Goal: Task Accomplishment & Management: Complete application form

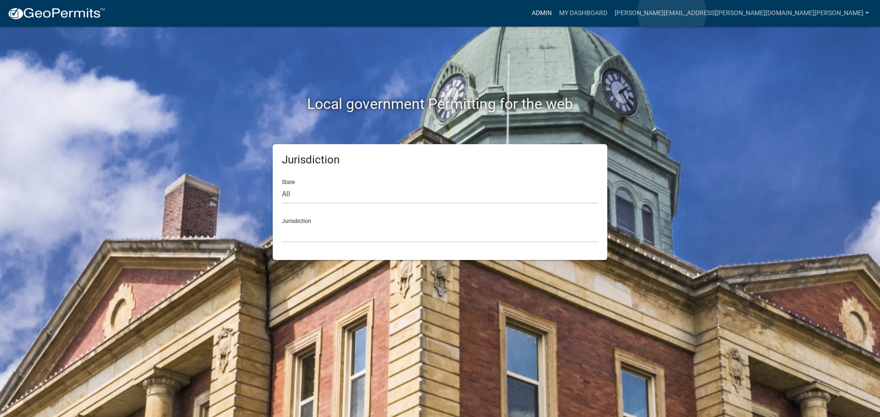
click at [555, 13] on link "Admin" at bounding box center [541, 13] width 27 height 17
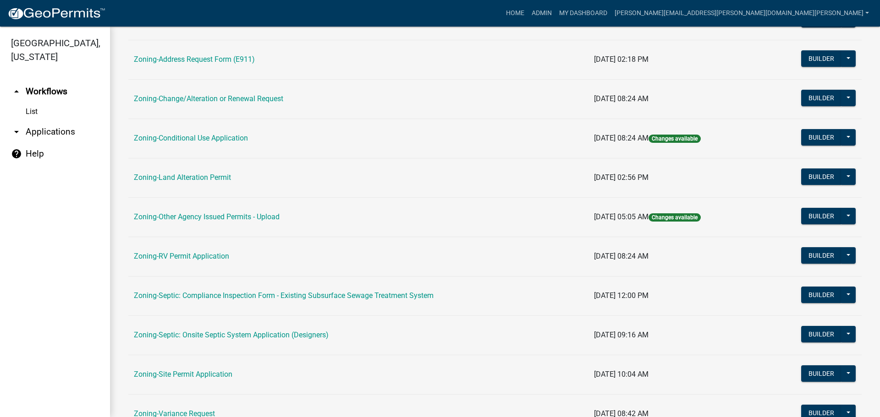
scroll to position [279, 0]
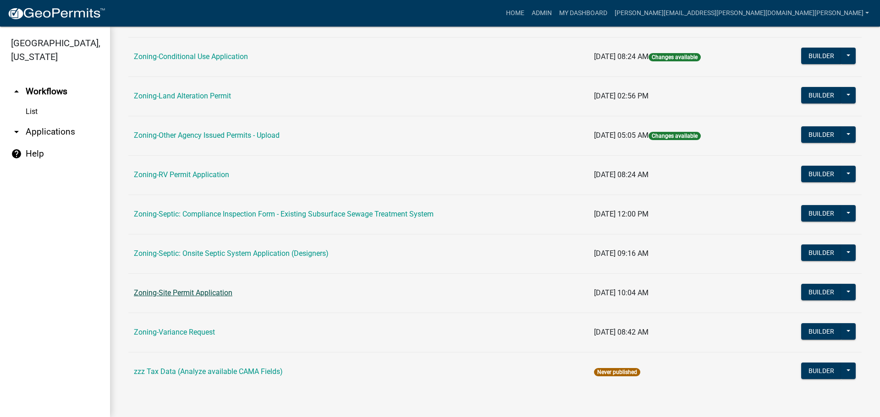
click at [181, 292] on link "Zoning-Site Permit Application" at bounding box center [183, 293] width 99 height 9
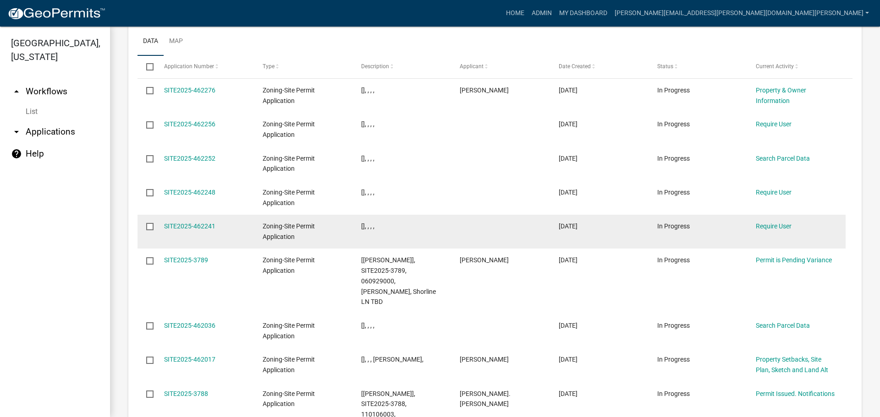
scroll to position [1144, 0]
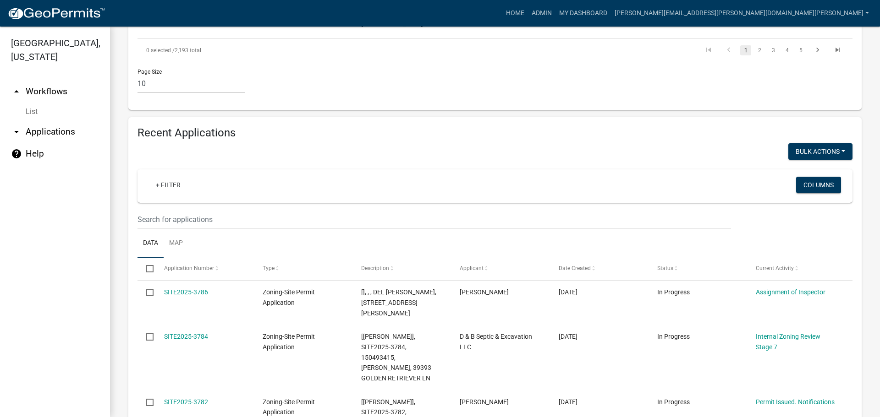
scroll to position [936, 0]
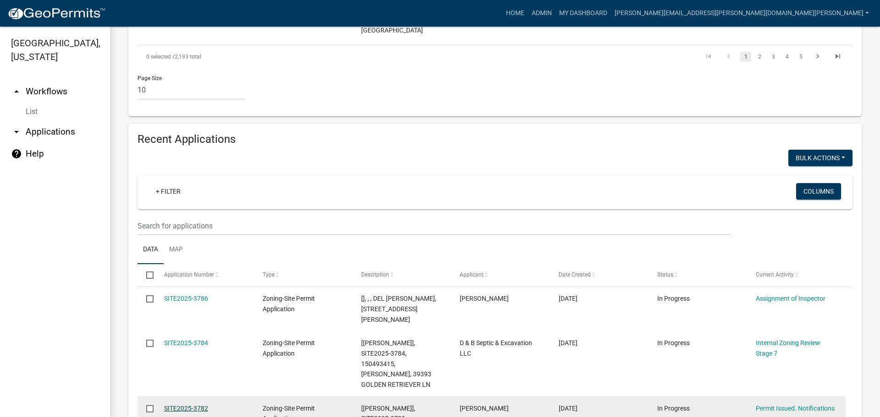
click at [172, 405] on link "SITE2025-3782" at bounding box center [186, 408] width 44 height 7
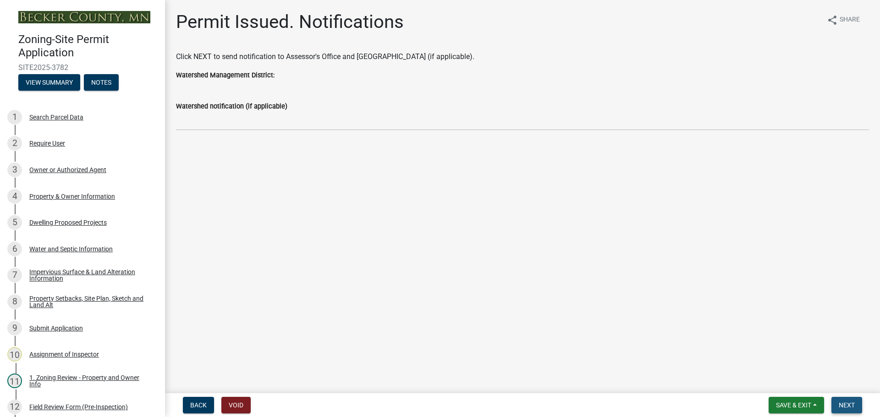
click at [848, 403] on span "Next" at bounding box center [847, 405] width 16 height 7
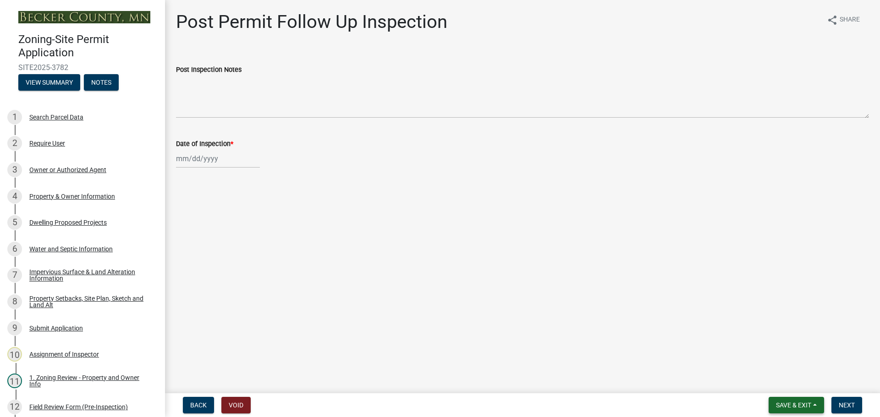
click at [783, 401] on button "Save & Exit" at bounding box center [796, 405] width 55 height 16
click at [800, 381] on button "Save & Exit" at bounding box center [787, 382] width 73 height 22
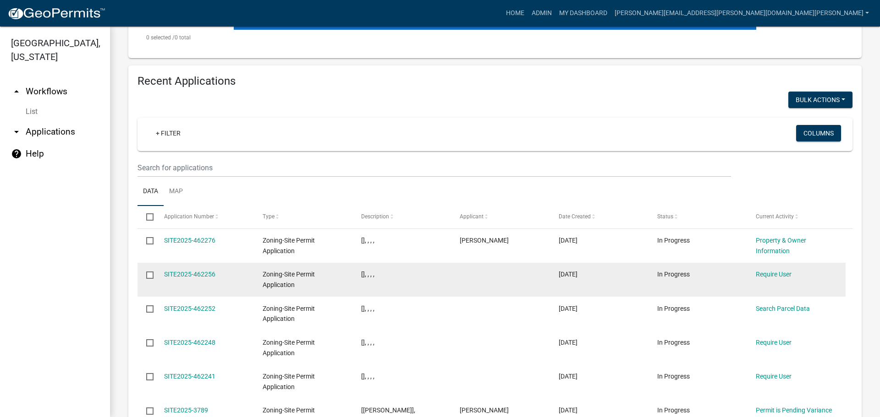
scroll to position [564, 0]
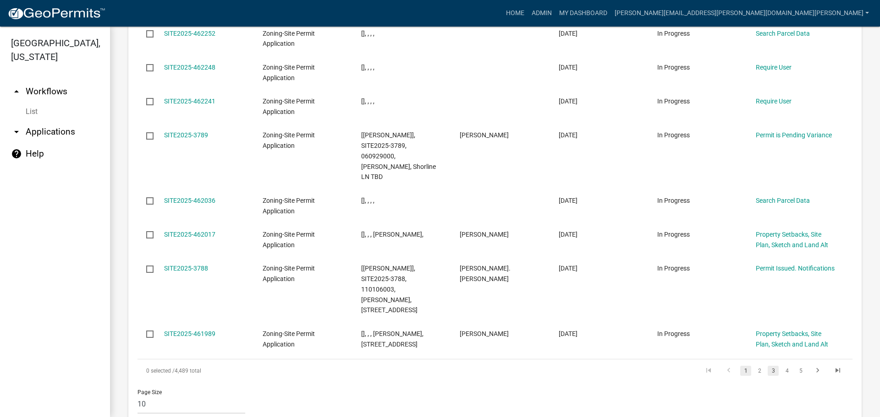
click at [768, 366] on link "3" at bounding box center [773, 371] width 11 height 10
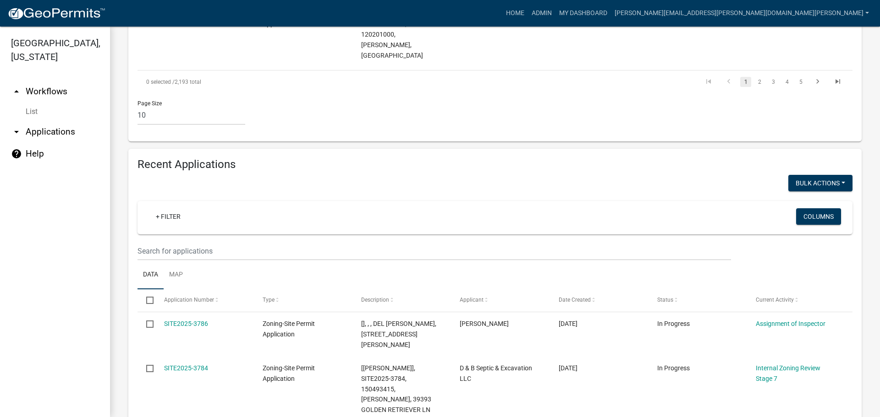
scroll to position [890, 0]
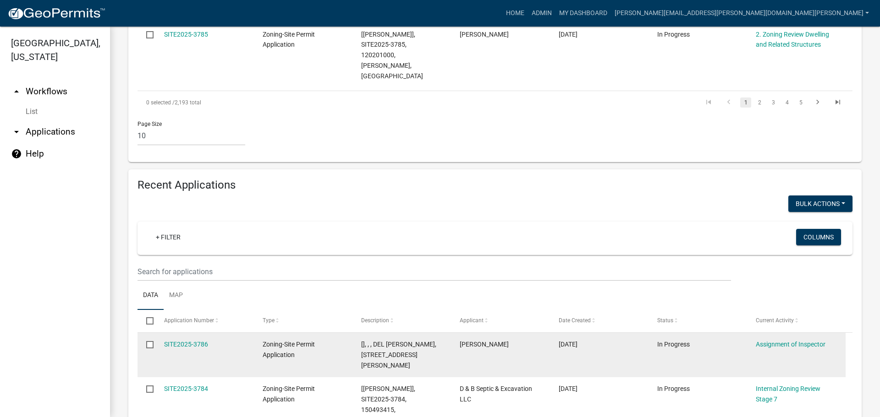
click at [198, 333] on datatable-body-cell "SITE2025-3786" at bounding box center [204, 355] width 99 height 44
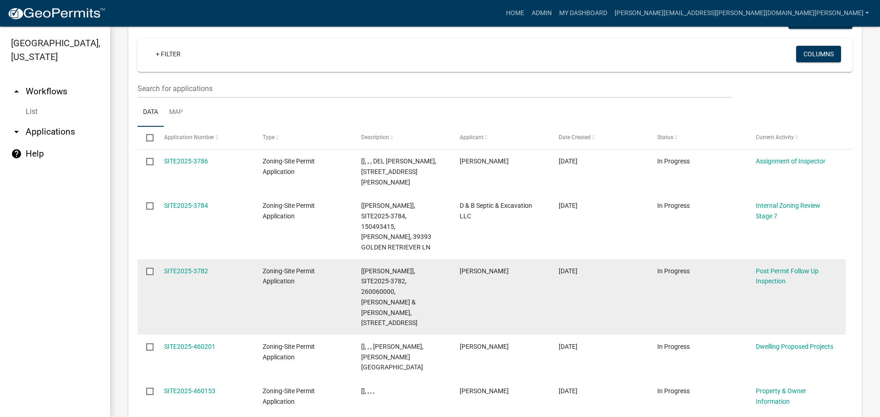
scroll to position [1249, 0]
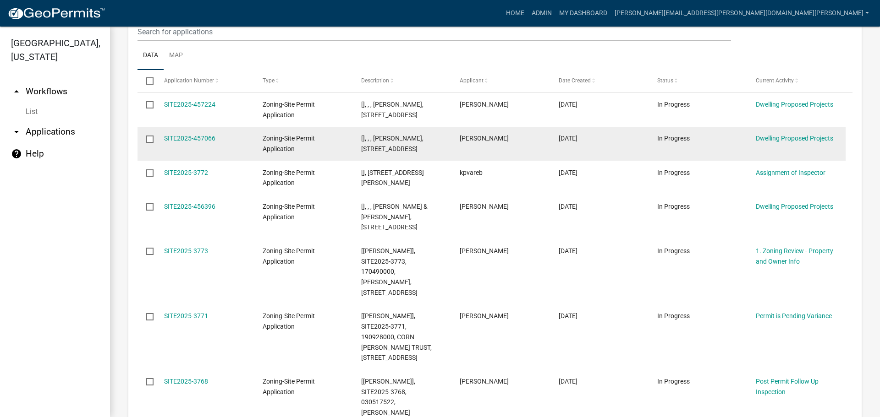
scroll to position [1259, 0]
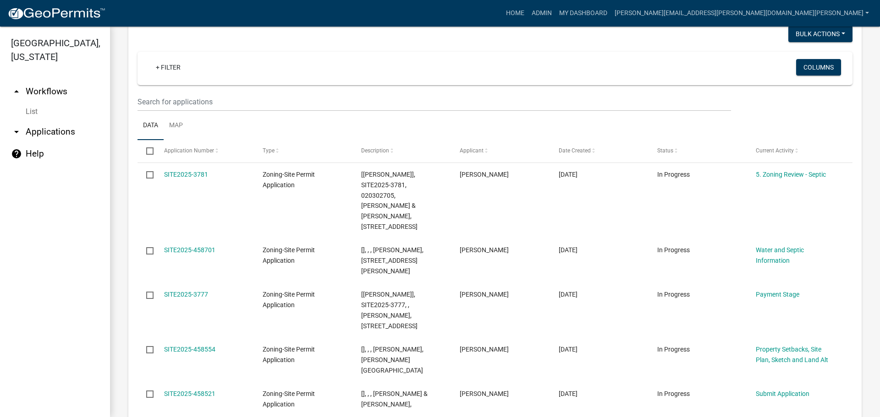
scroll to position [1059, 0]
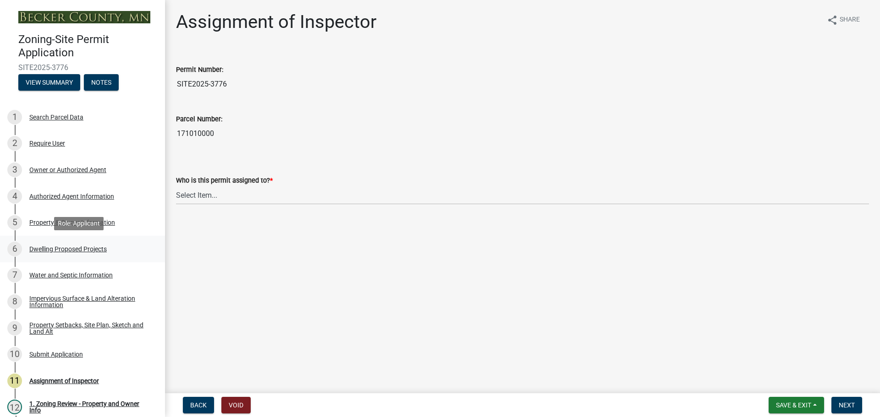
click at [72, 247] on div "Dwelling Proposed Projects" at bounding box center [67, 249] width 77 height 6
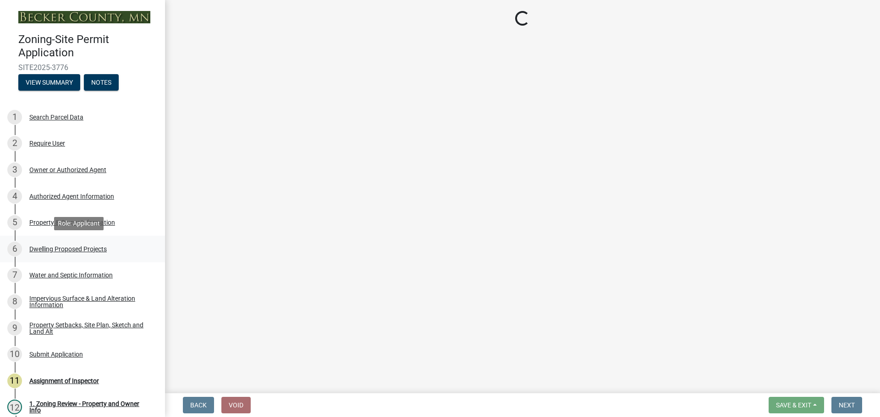
select select "a5b58647-72e6-4a45-9816-4b1990647a33"
select select "2dc577ba-aef6-4196-bc52-35577603d189"
select select "11c1c089-3b44-43c0-9549-3c9eeea2451f"
select select "cbc699c5-a6de-4f3d-a533-ae678b946106"
select select "ab9119d1-7da9-49c4-9fac-8c142204c89d"
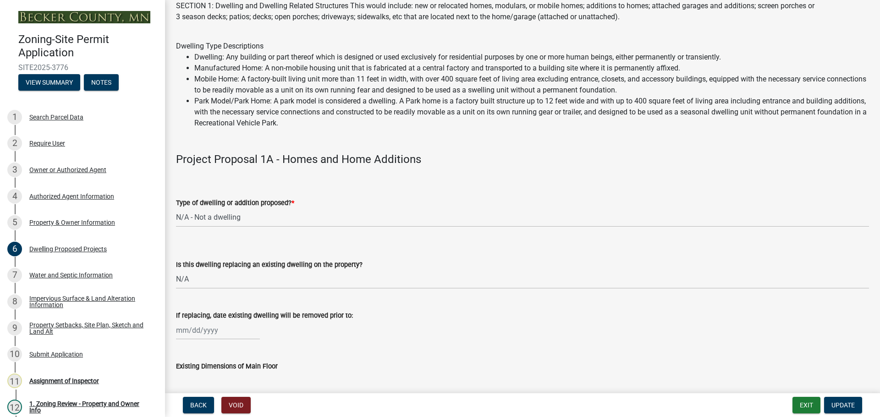
scroll to position [92, 0]
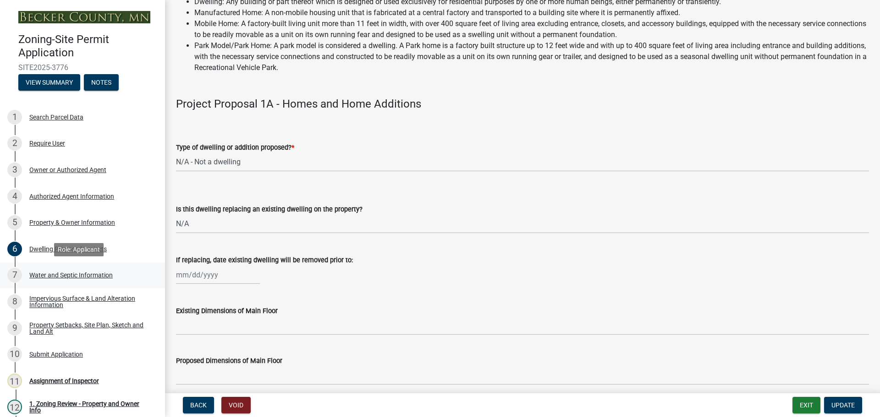
click at [48, 272] on div "Water and Septic Information" at bounding box center [70, 275] width 83 height 6
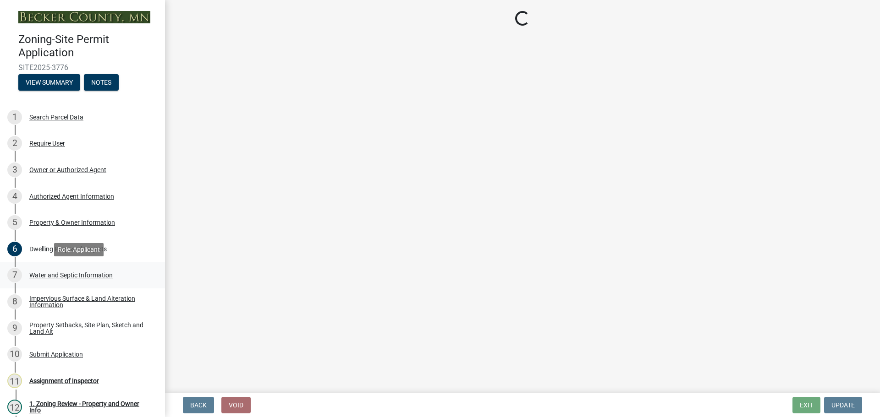
scroll to position [0, 0]
select select "9c51a48b-0bee-4836-8d5c-beab6e77ad2a"
select select "bb0103e2-6f27-4335-a860-183be8d3b6e1"
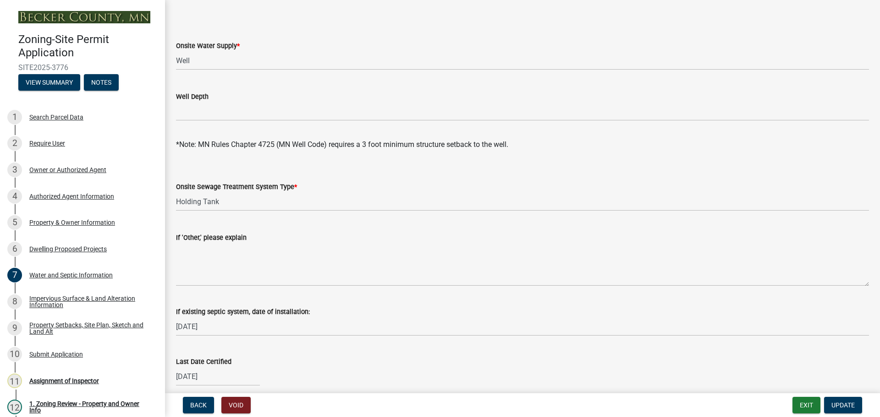
scroll to position [137, 0]
